Goal: Transaction & Acquisition: Purchase product/service

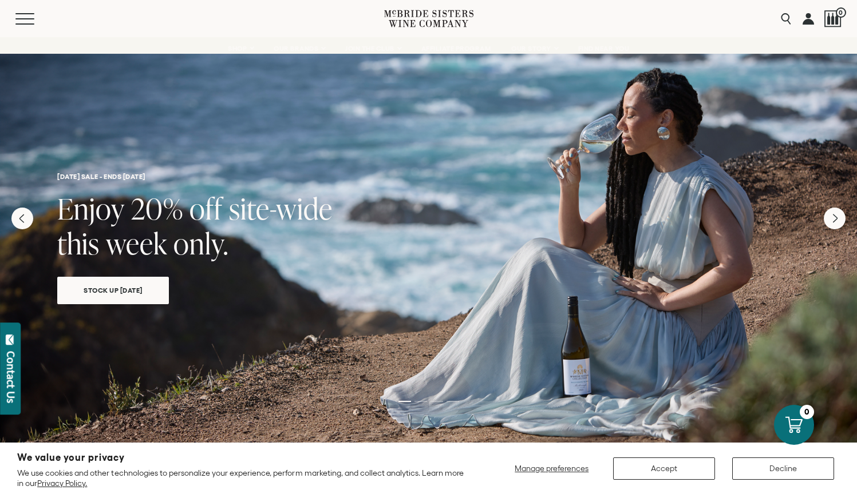
click at [677, 466] on button "Accept" at bounding box center [664, 469] width 102 height 22
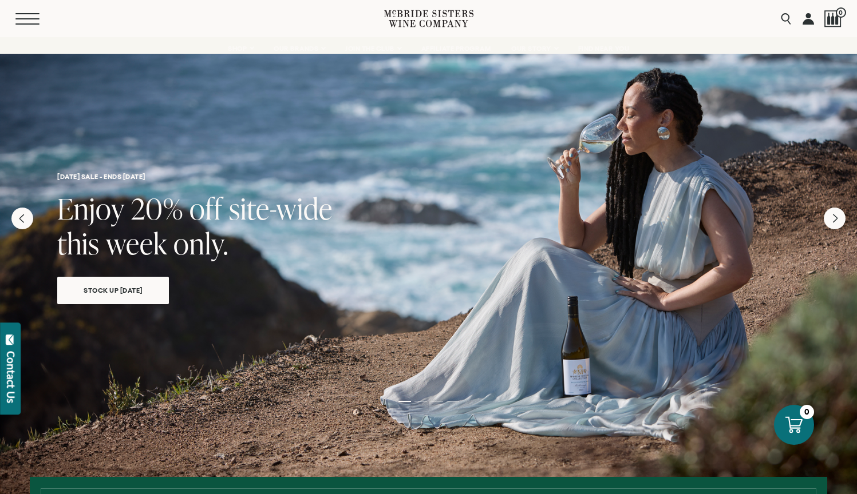
click at [22, 19] on span "Mobile Menu Trigger" at bounding box center [27, 18] width 24 height 1
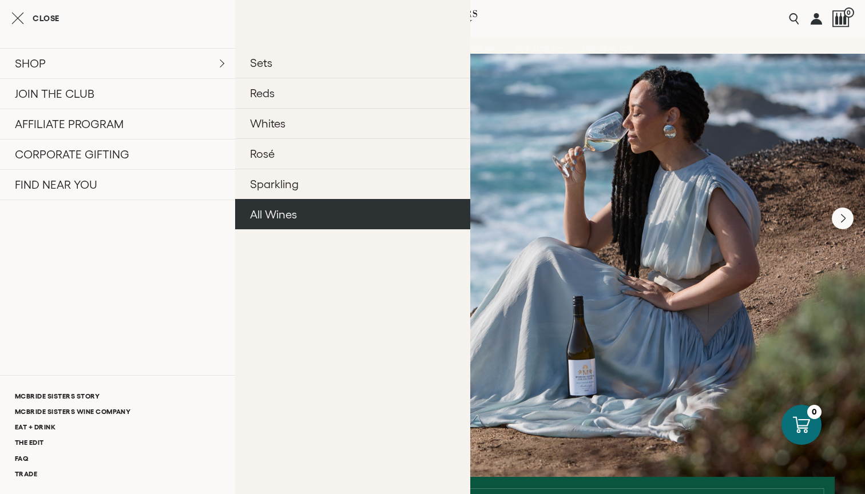
click at [264, 213] on link "All Wines" at bounding box center [352, 214] width 235 height 30
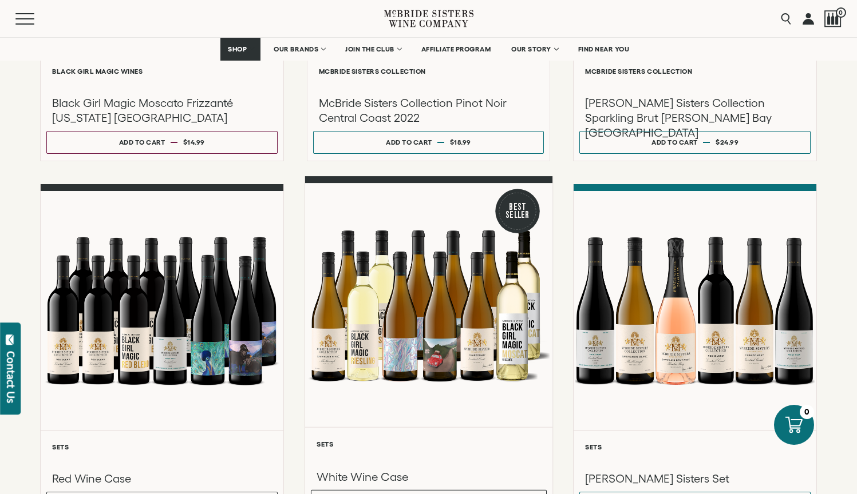
scroll to position [910, 0]
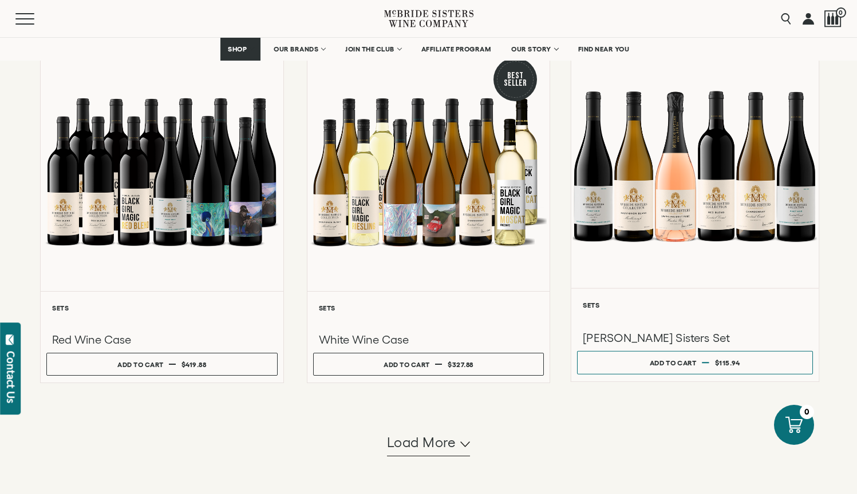
click at [690, 213] on div at bounding box center [694, 166] width 247 height 244
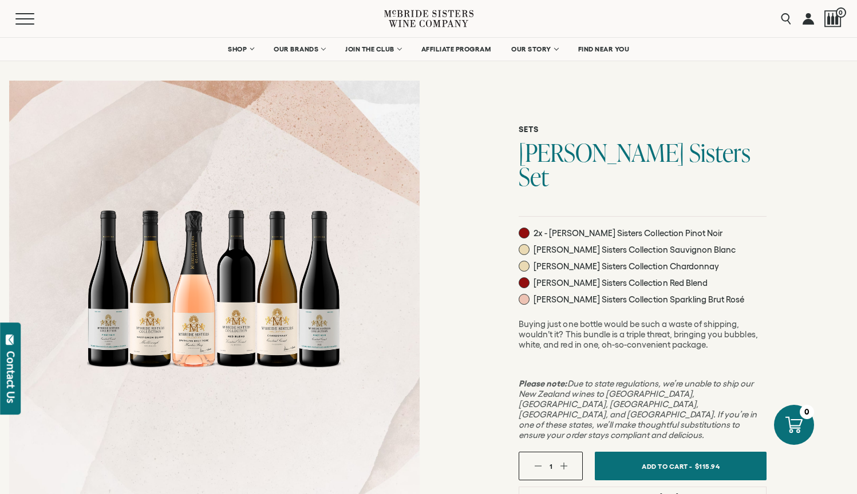
scroll to position [47, 0]
